Goal: Information Seeking & Learning: Learn about a topic

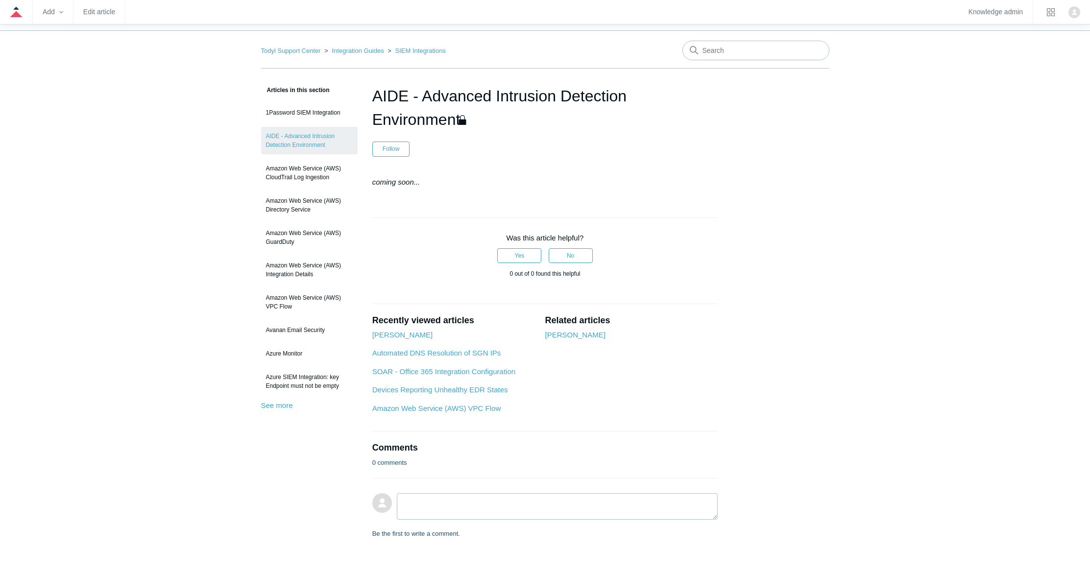
scroll to position [70, 0]
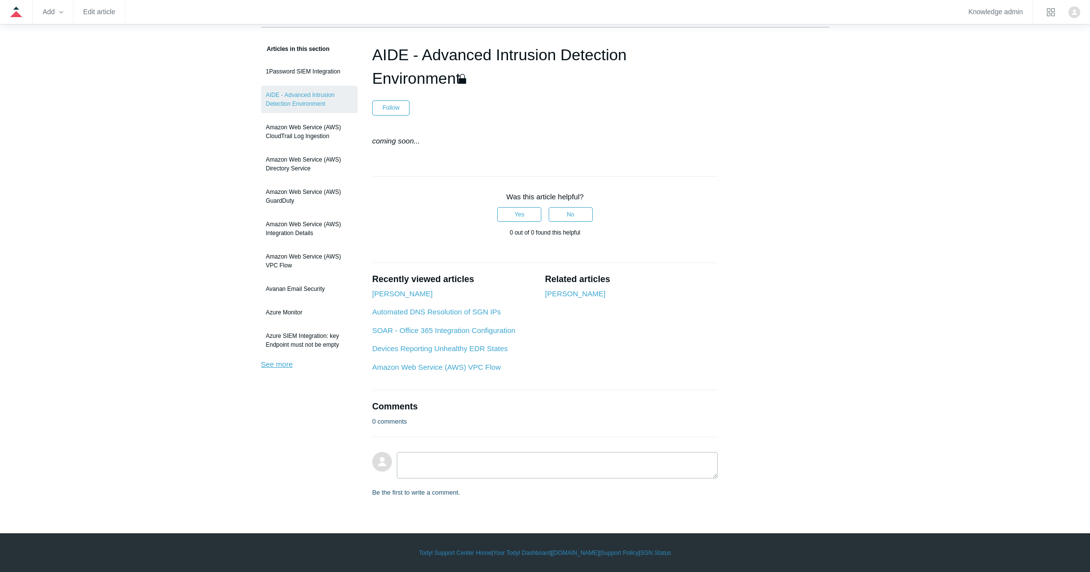
click at [277, 366] on link "See more" at bounding box center [277, 364] width 32 height 8
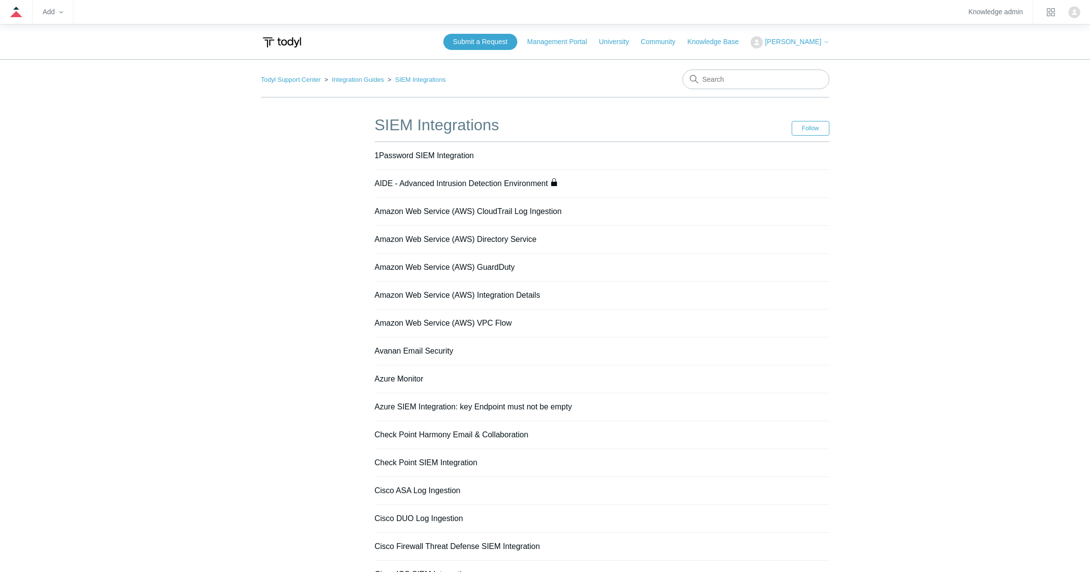
scroll to position [492, 0]
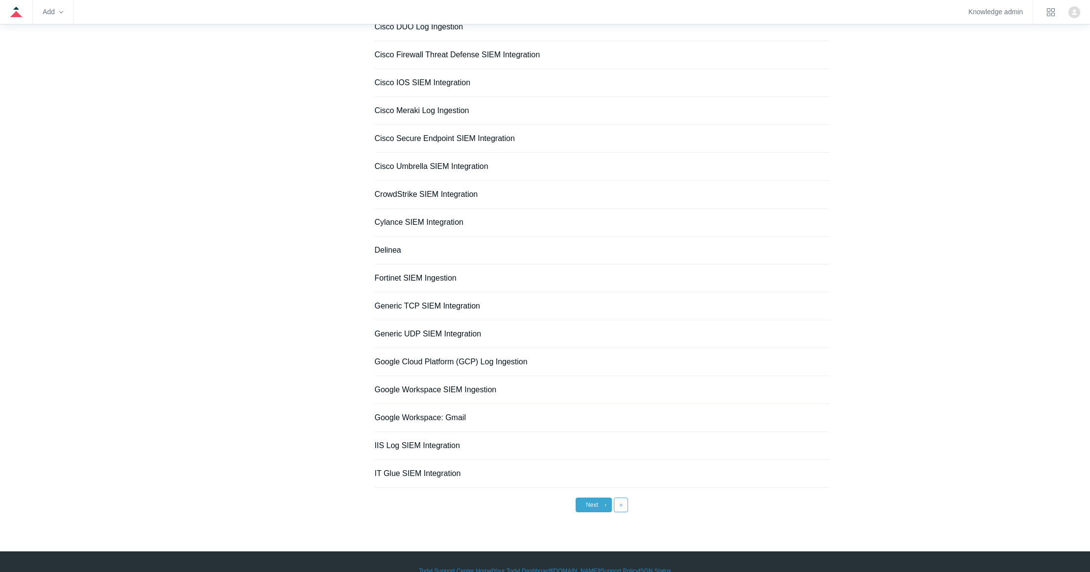
click at [599, 503] on link "Next ›" at bounding box center [593, 505] width 36 height 15
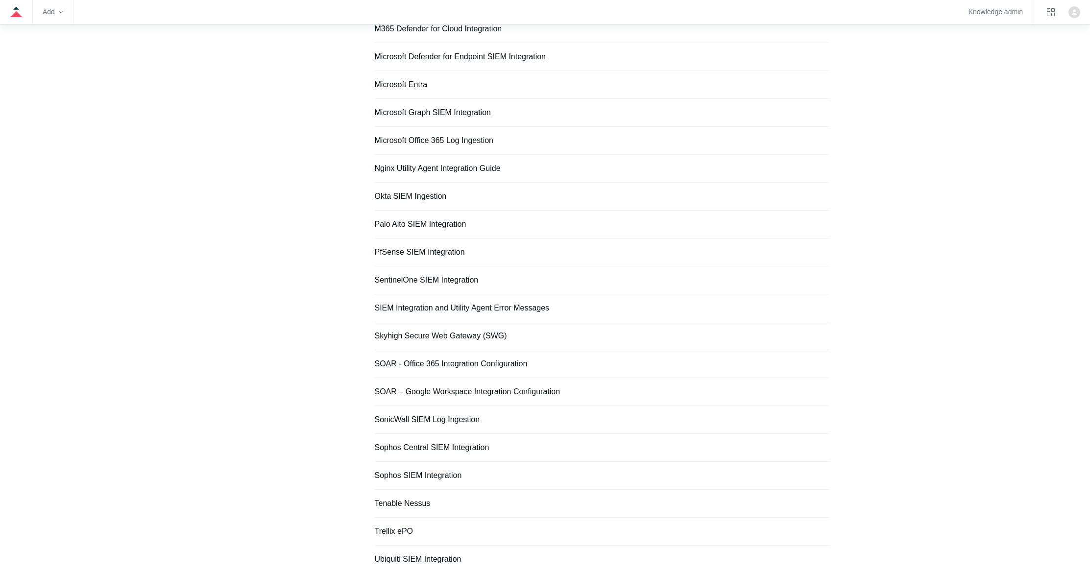
scroll to position [342, 0]
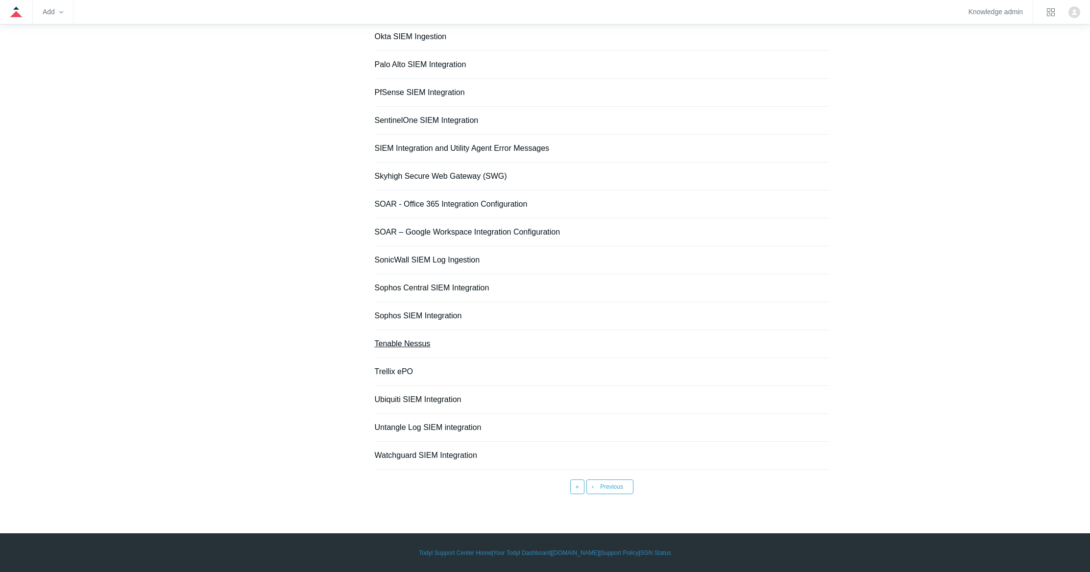
click at [406, 344] on link "Tenable Nessus" at bounding box center [403, 343] width 56 height 8
